Goal: Task Accomplishment & Management: Manage account settings

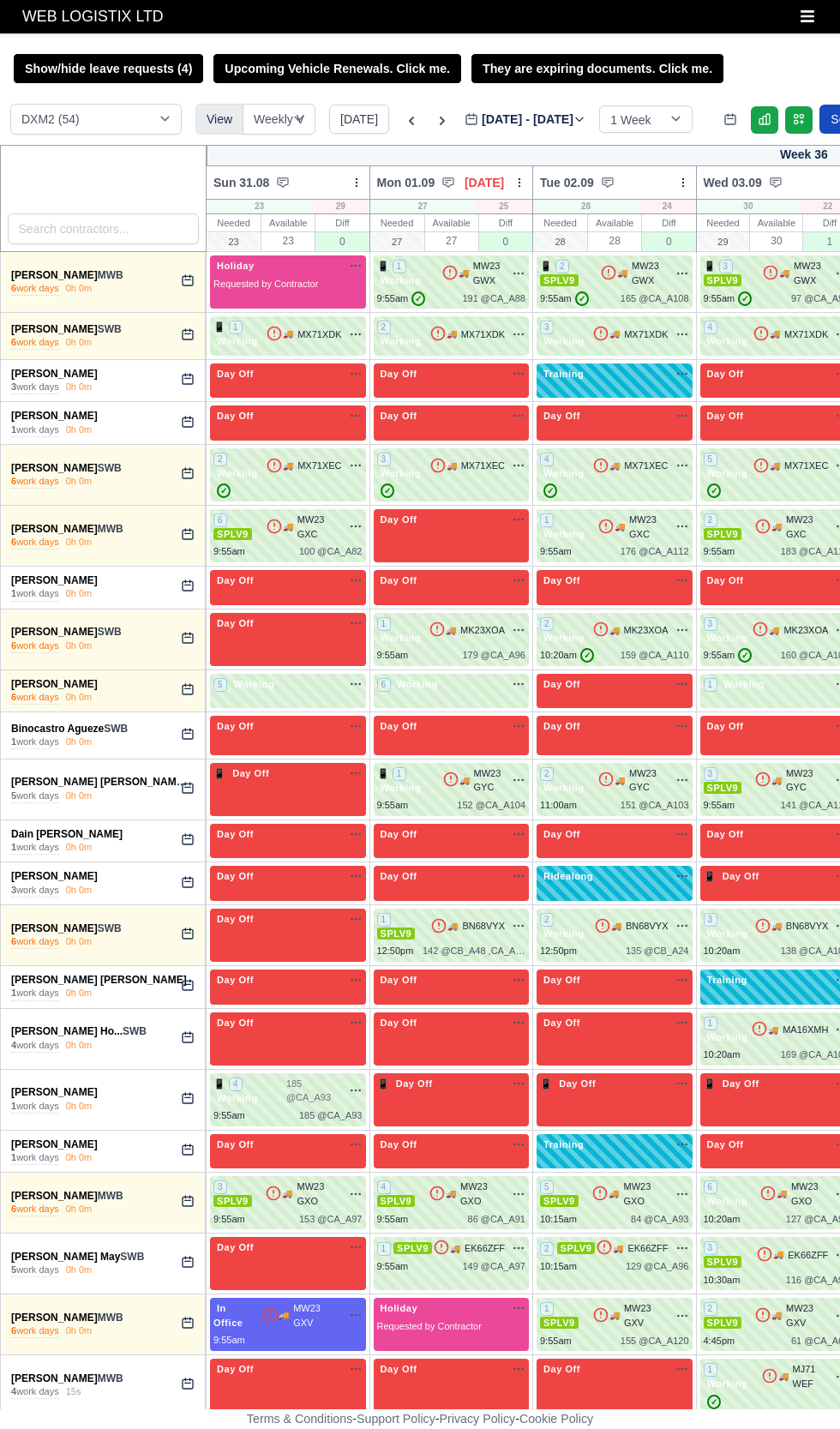
select select "1"
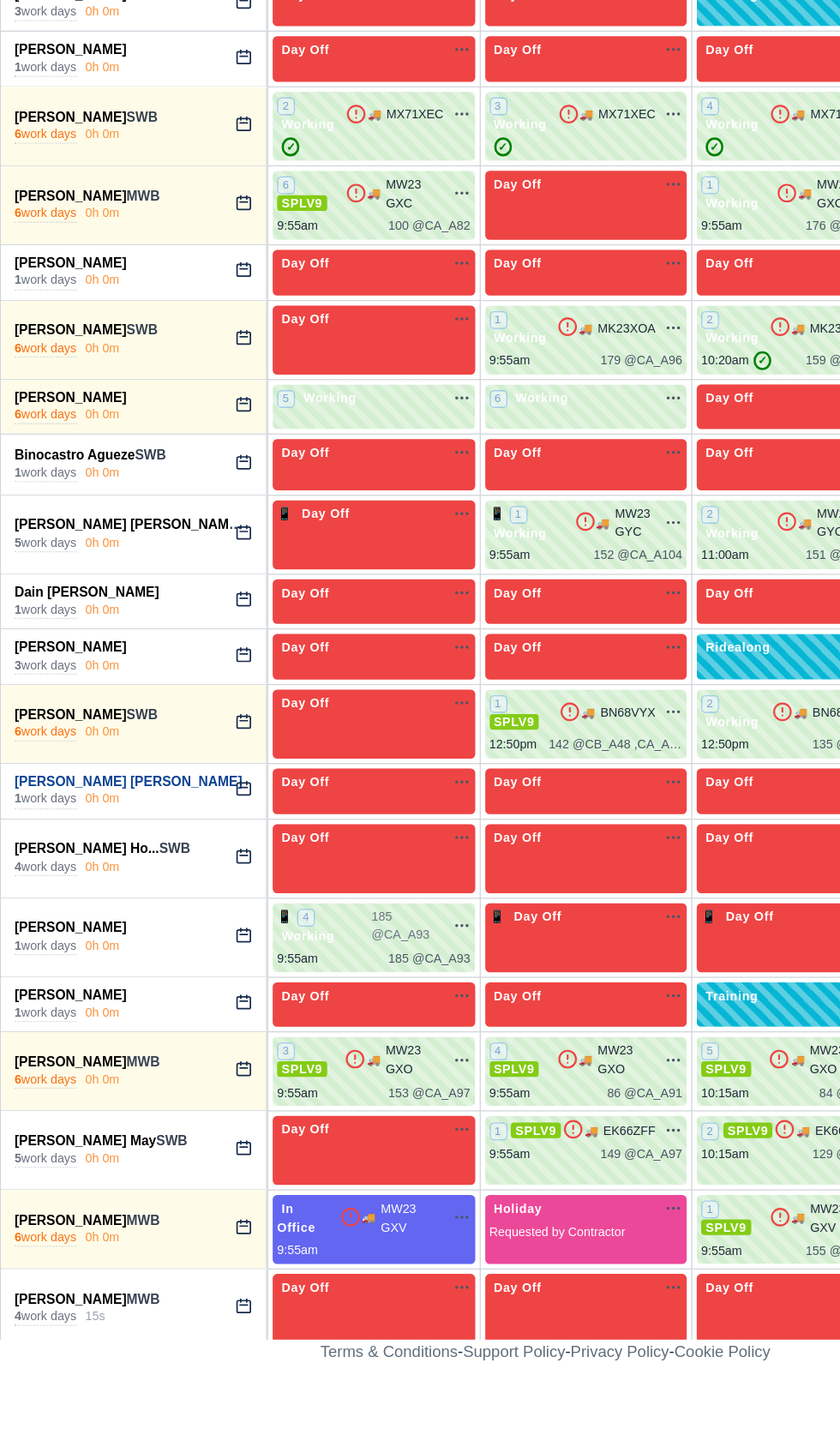
click at [51, 977] on link "[PERSON_NAME] [PERSON_NAME]" at bounding box center [99, 980] width 176 height 12
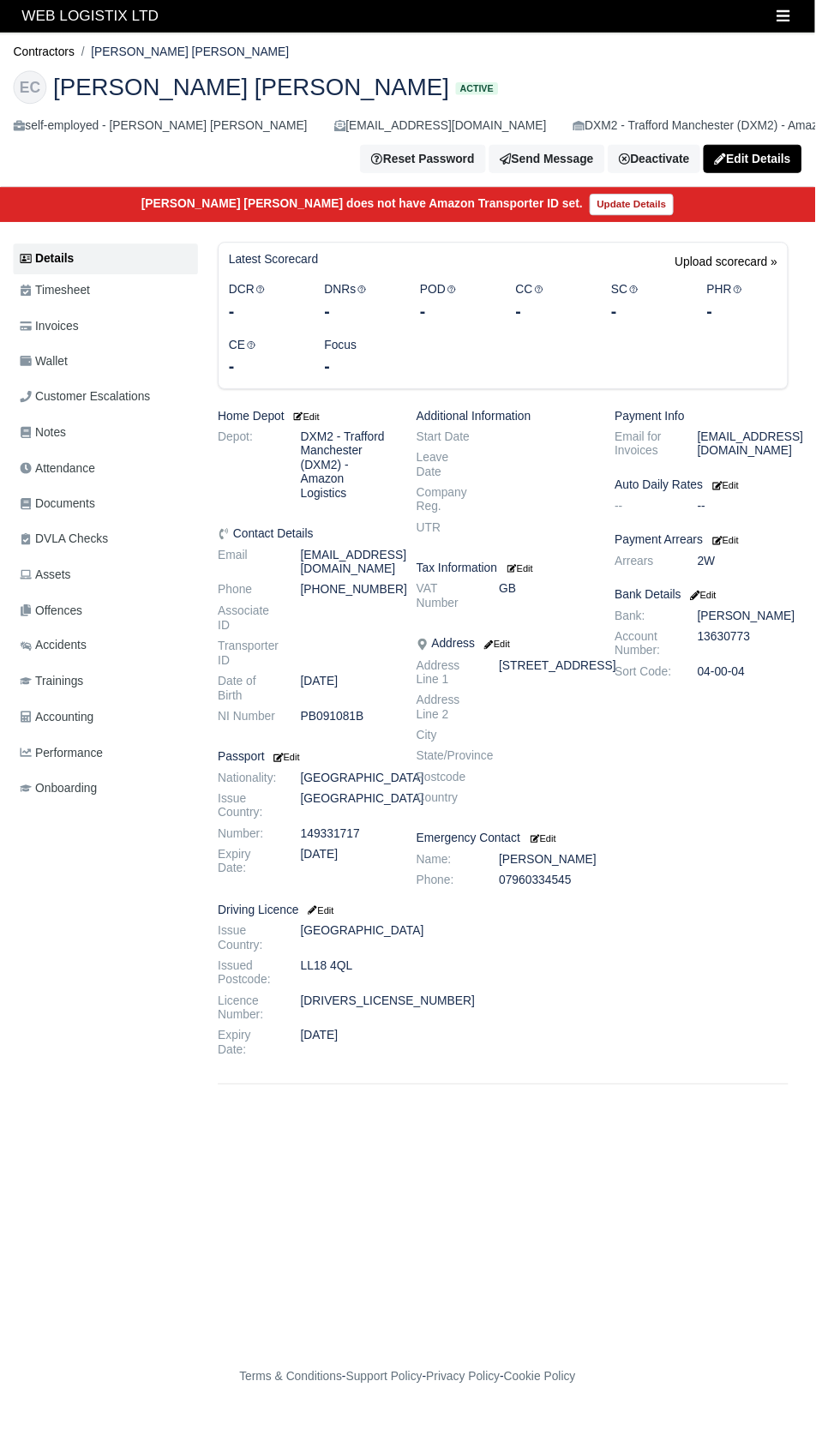
click at [772, 874] on div "Payment Info Email for Invoices Elliotcapper96@gmail.com Auto Daily Rates Edit …" at bounding box center [723, 759] width 205 height 675
click at [312, 434] on h6 "Home Depot Edit" at bounding box center [314, 429] width 180 height 15
click at [321, 428] on small "Edit" at bounding box center [314, 429] width 29 height 11
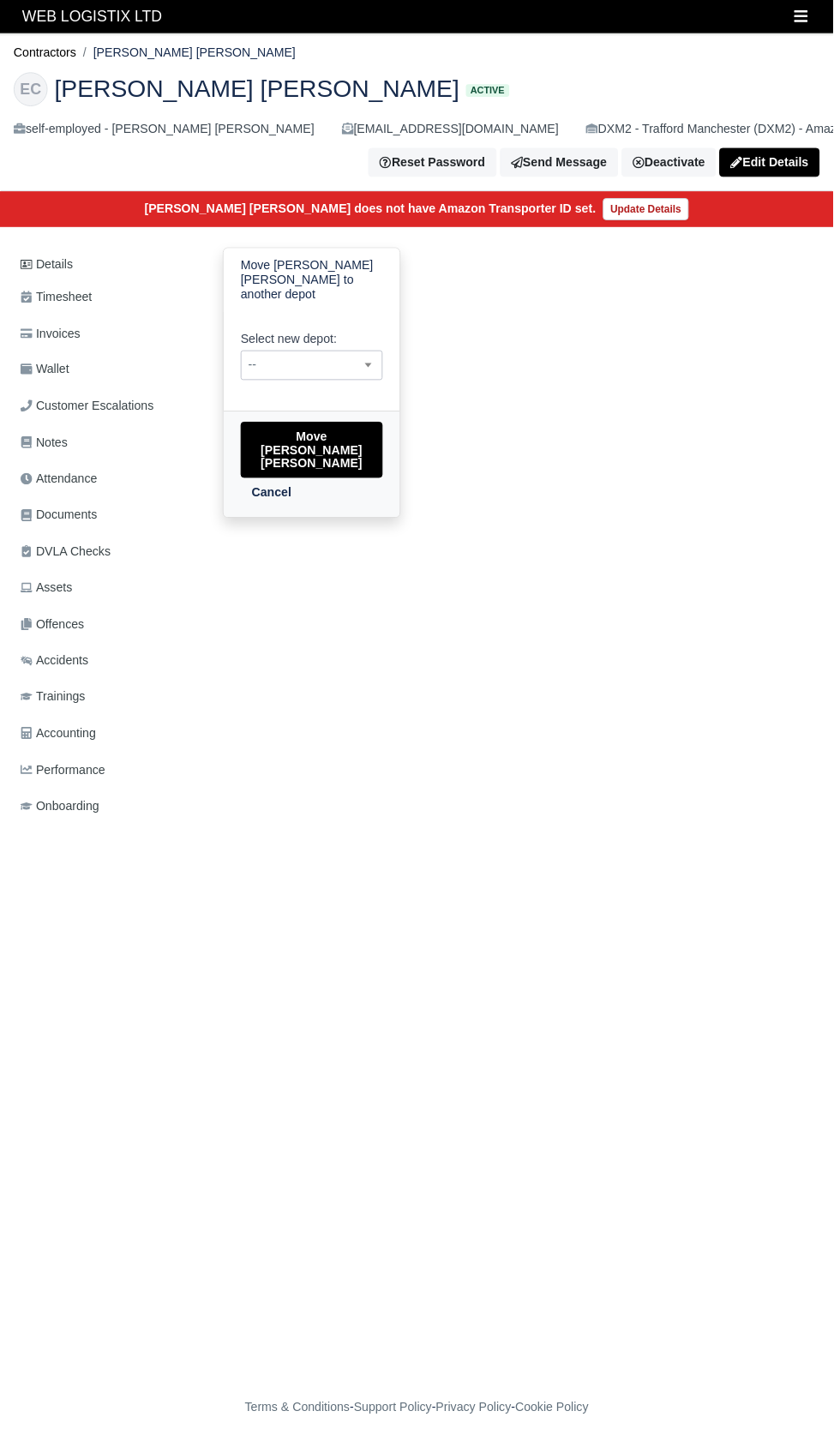
click at [306, 357] on span "--" at bounding box center [313, 368] width 141 height 21
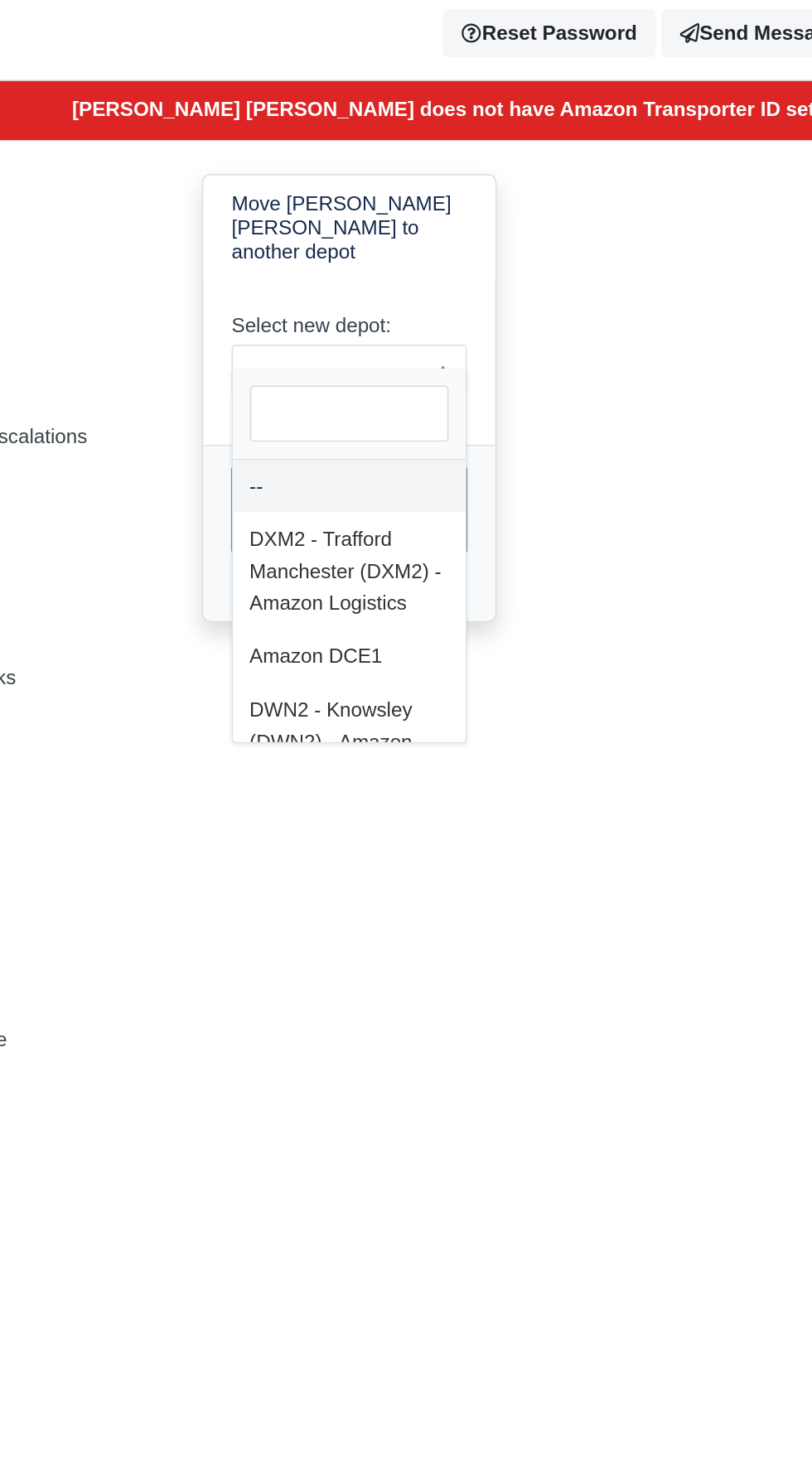
select select "3"
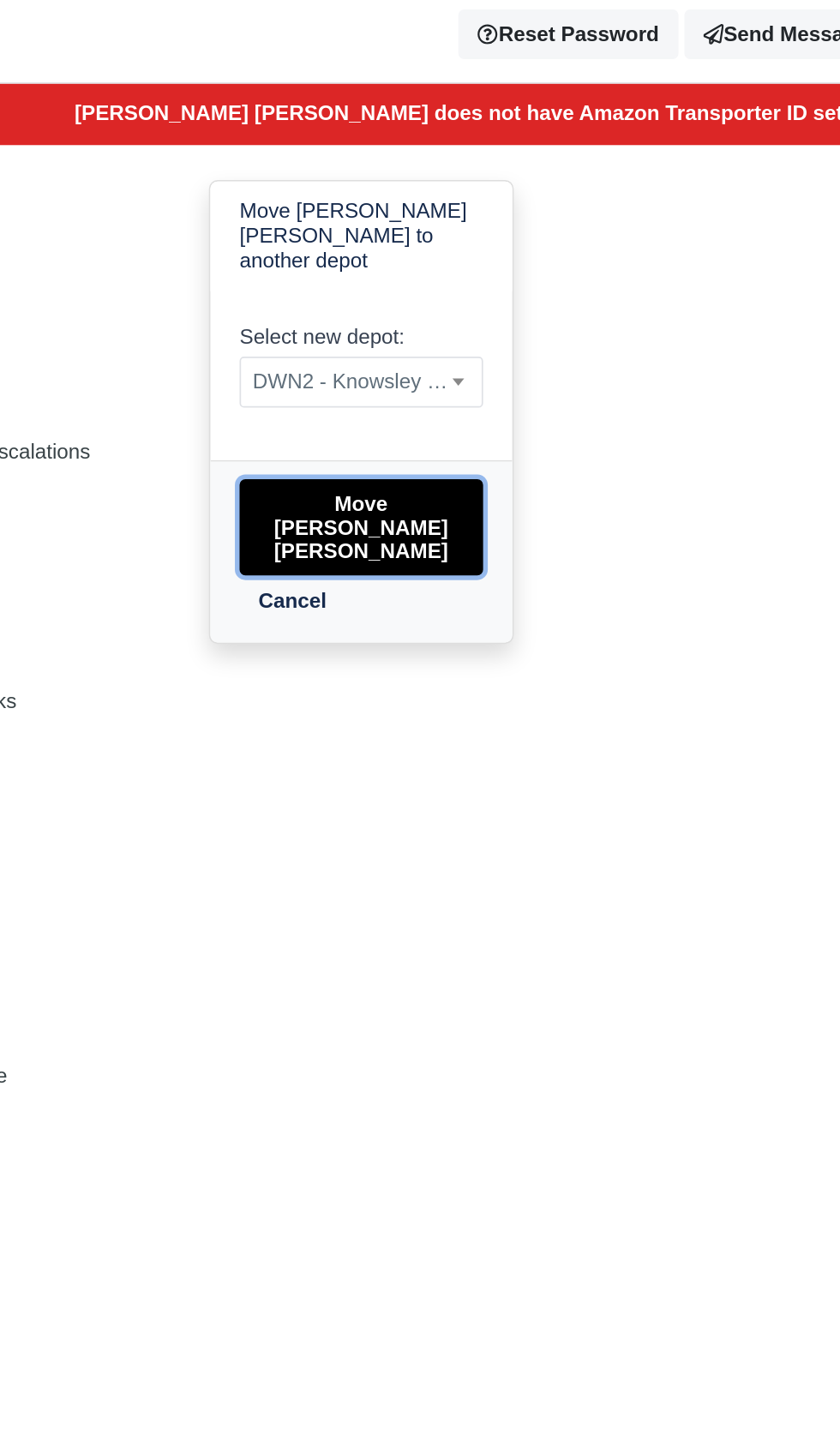
click at [278, 427] on button "Move Elliot Jay T Capper" at bounding box center [314, 454] width 143 height 57
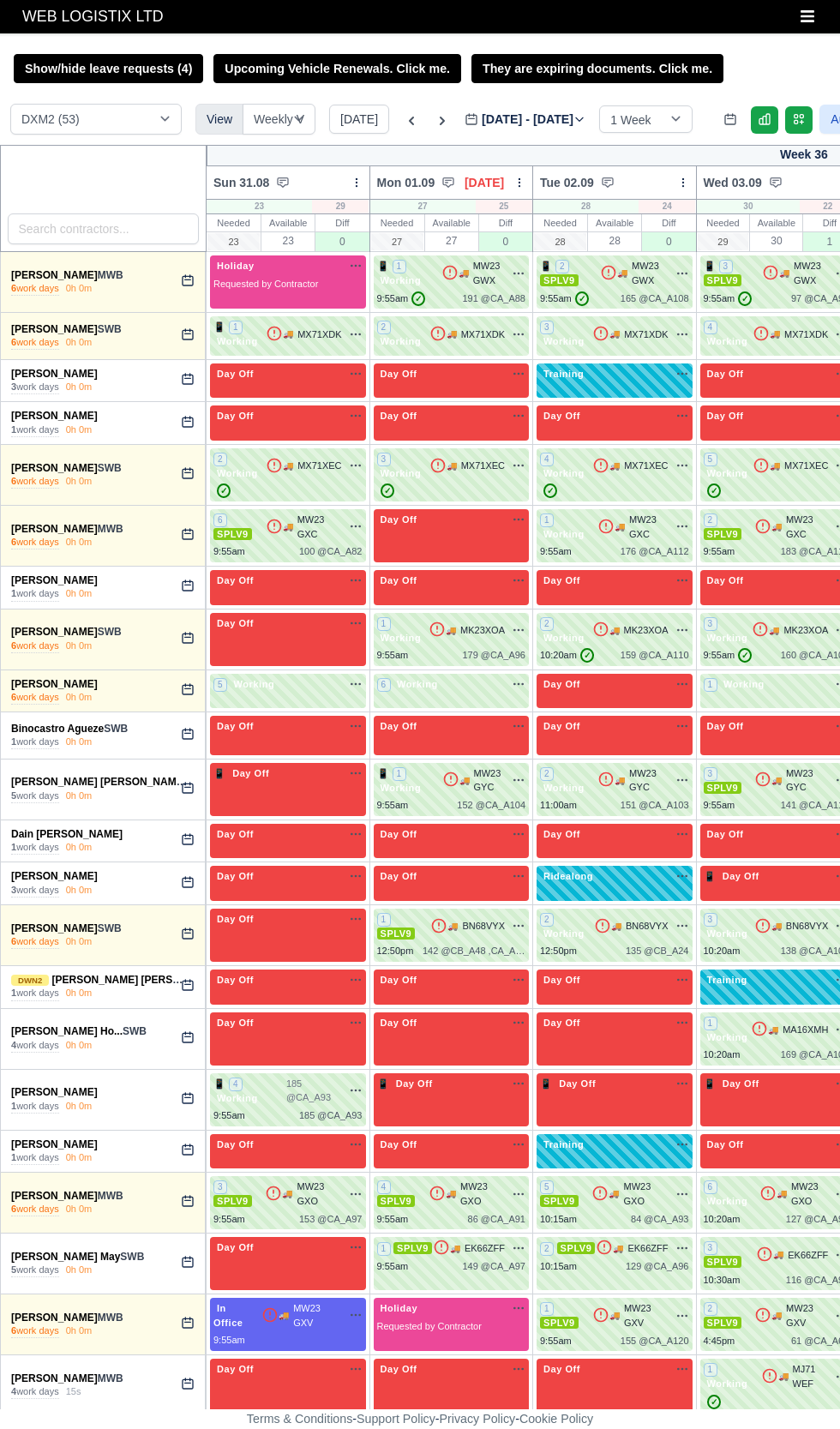
select select "1"
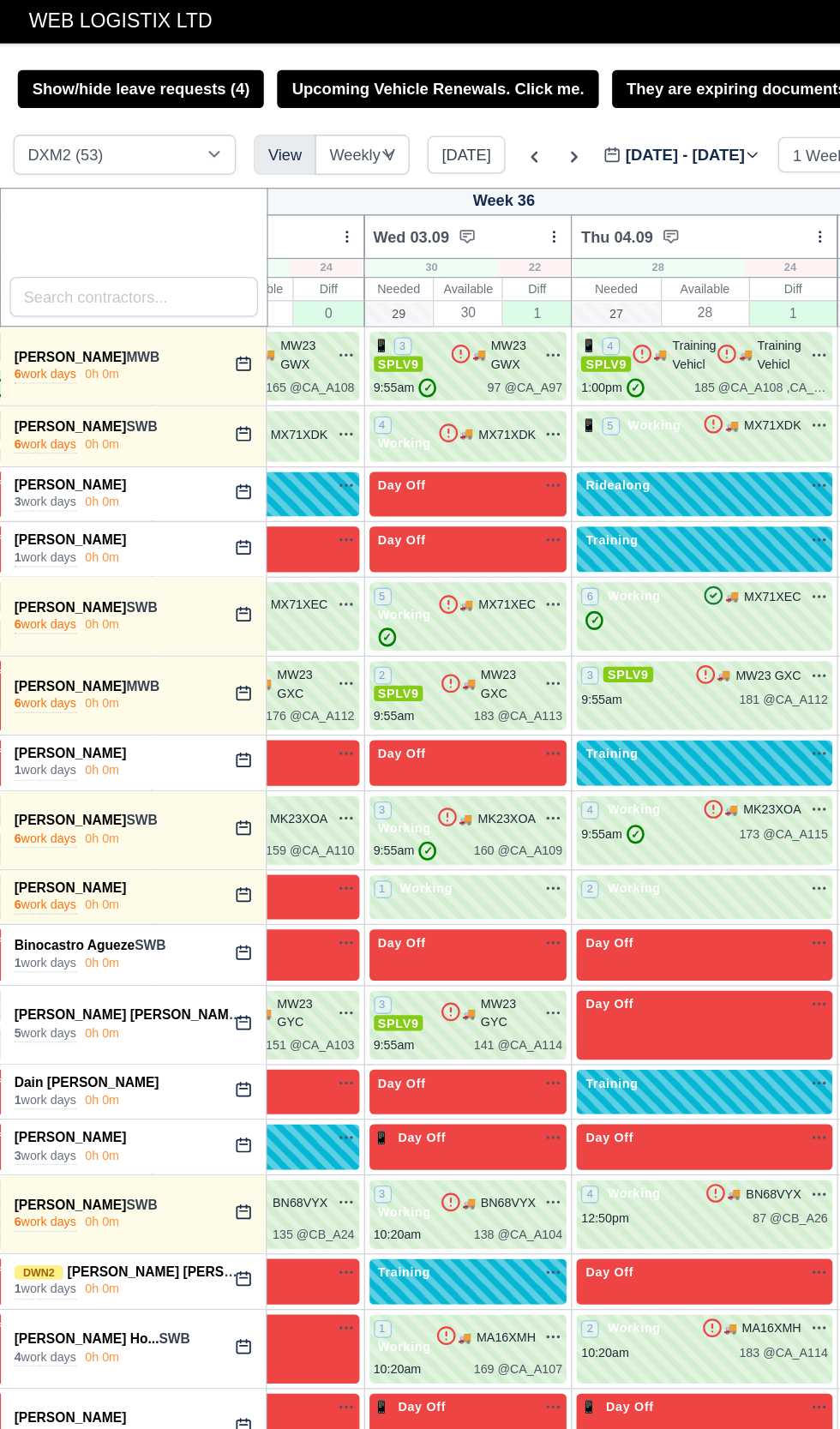
scroll to position [0, 521]
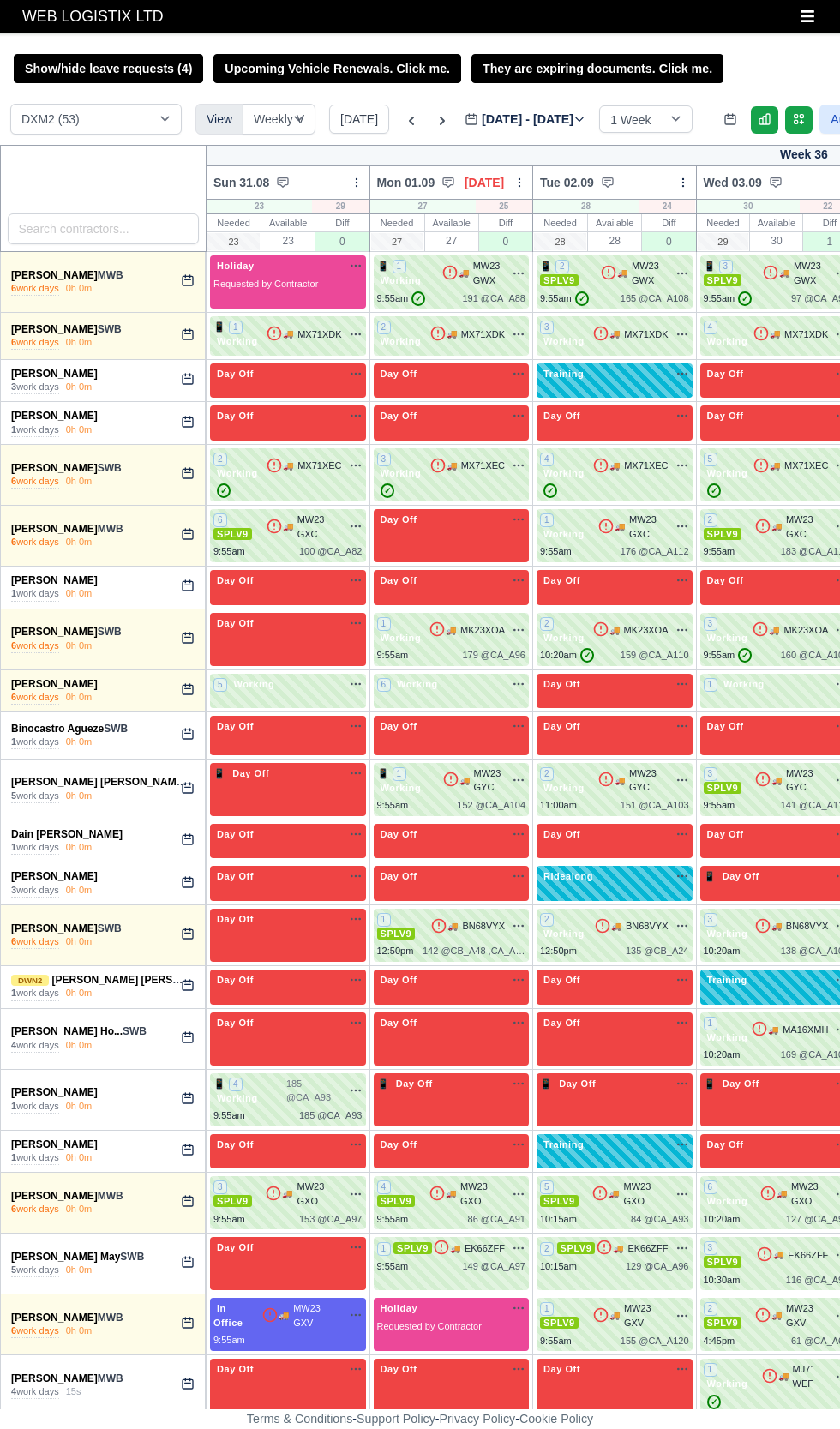
select select "1"
